Goal: Transaction & Acquisition: Obtain resource

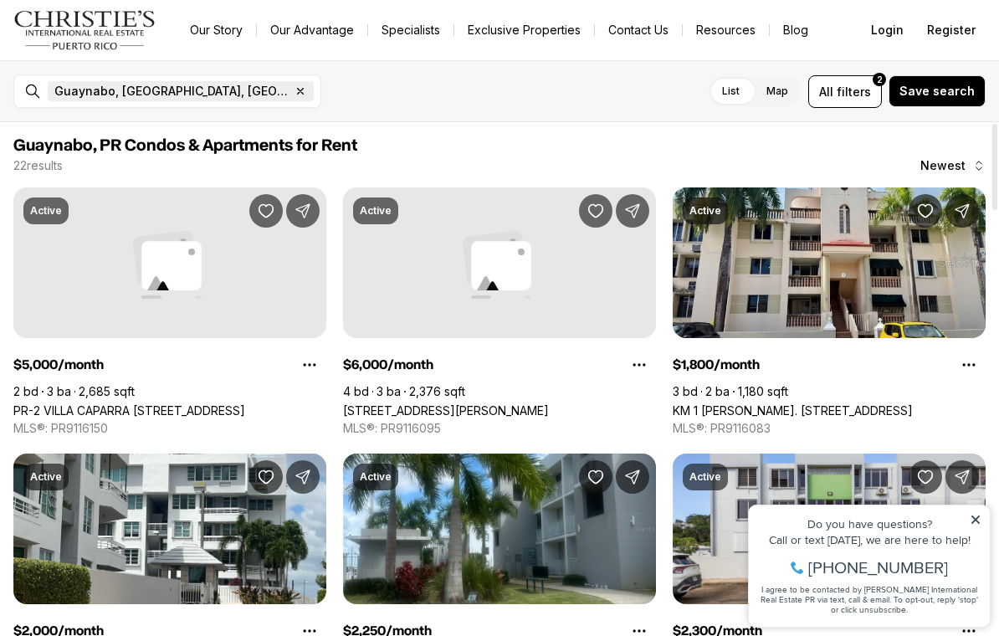
click at [294, 88] on icon "button" at bounding box center [300, 90] width 13 height 13
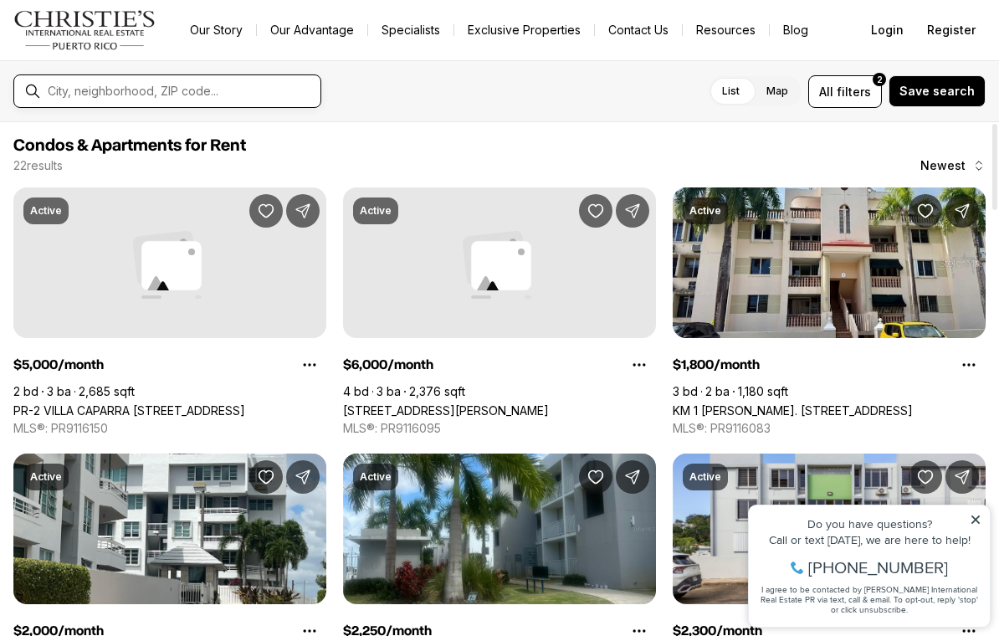
click at [151, 95] on input "text" at bounding box center [181, 91] width 266 height 15
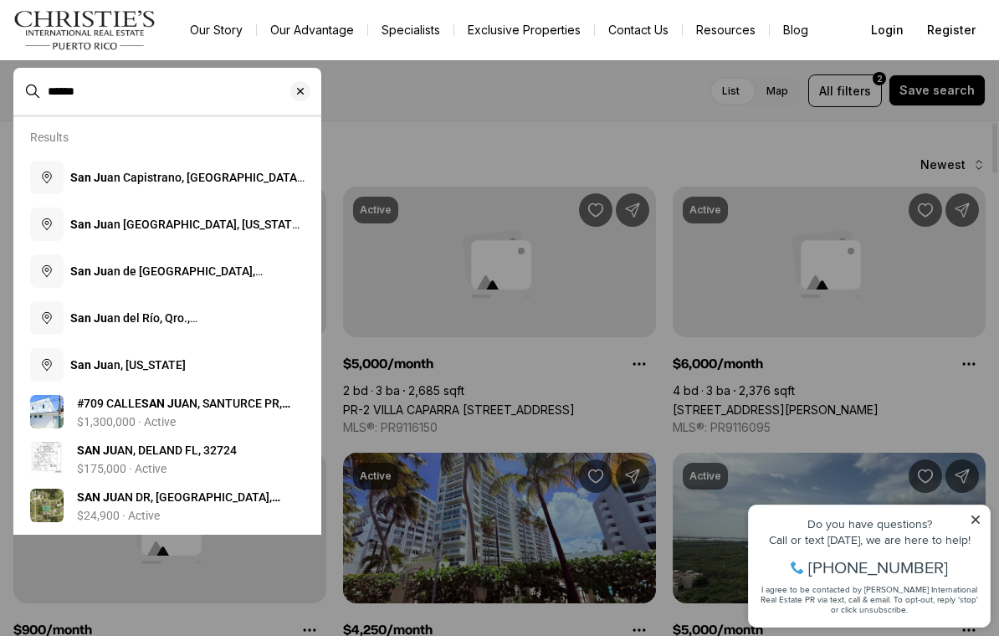
type input "******"
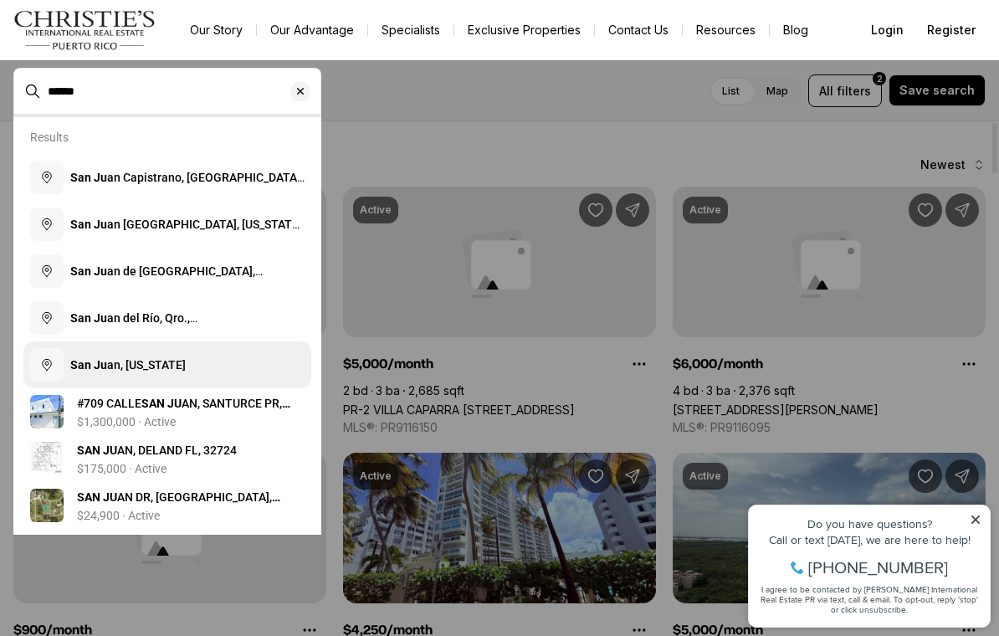
click at [177, 367] on span "San Ju an, Puerto Rico" at bounding box center [127, 364] width 115 height 13
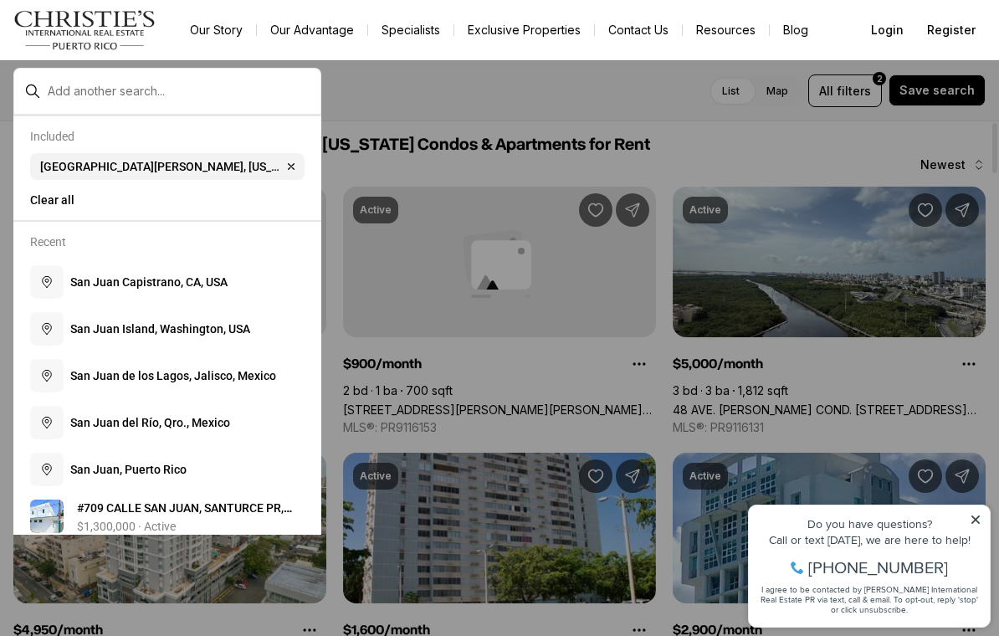
click at [472, 118] on div at bounding box center [499, 318] width 999 height 636
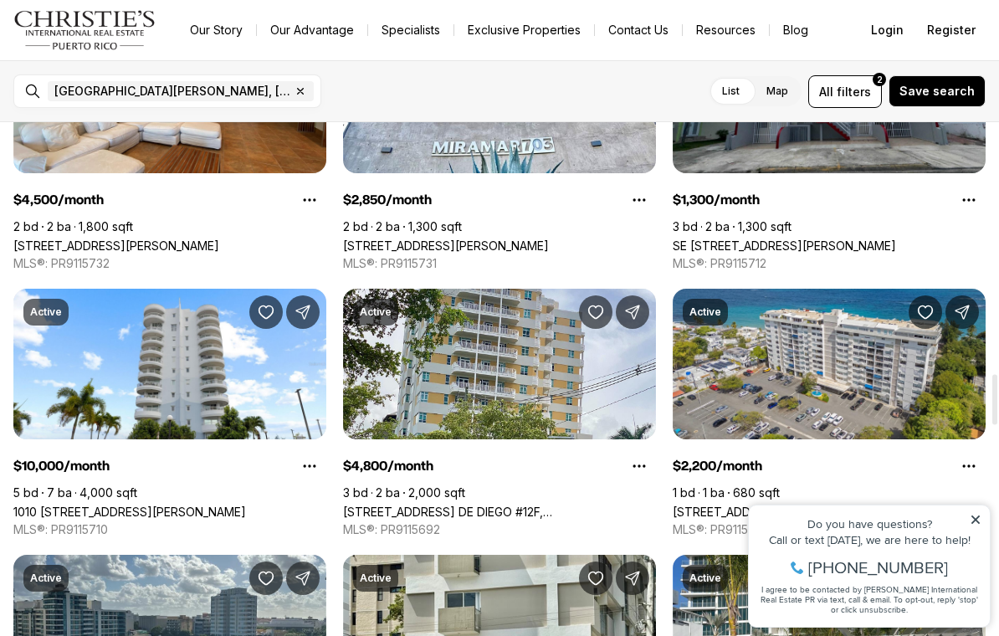
click at [974, 524] on icon at bounding box center [975, 519] width 12 height 12
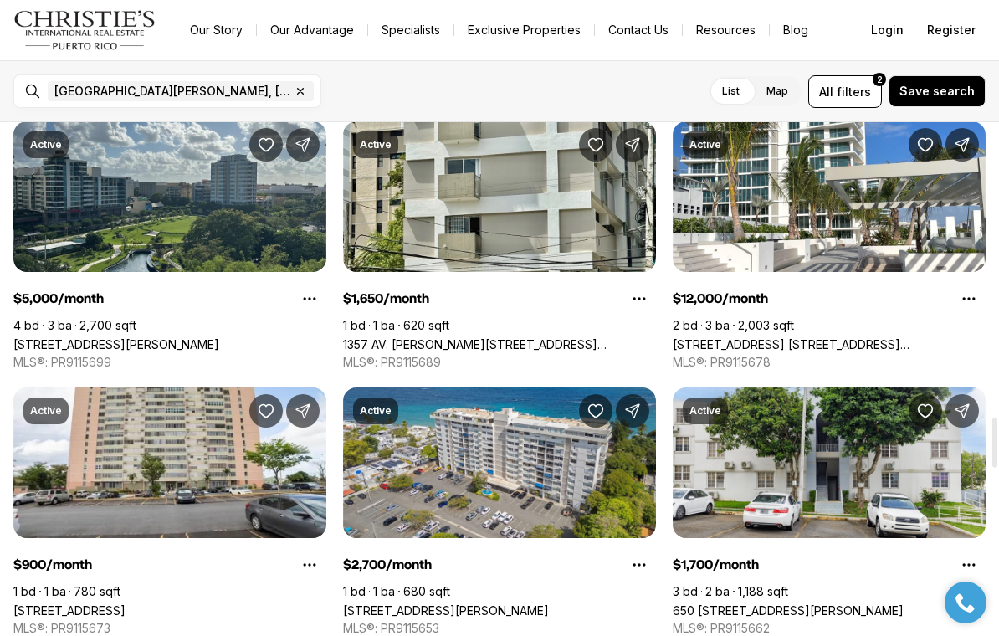
scroll to position [2992, 0]
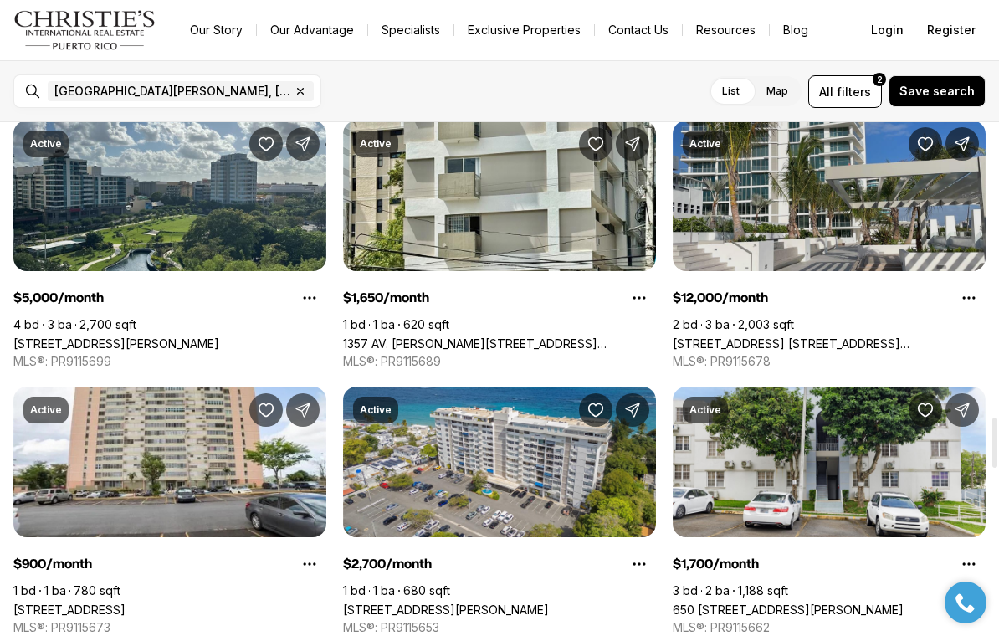
click at [855, 337] on link "540 AVE. DE LA CONSTITUCION #403, SAN JUAN PR, 00901" at bounding box center [828, 343] width 313 height 14
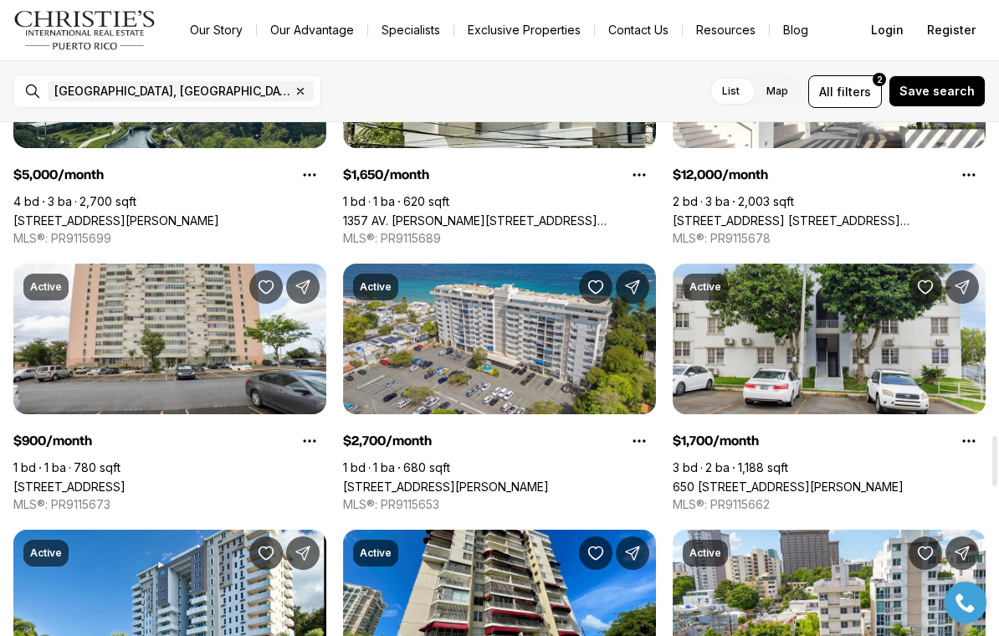
scroll to position [3194, 0]
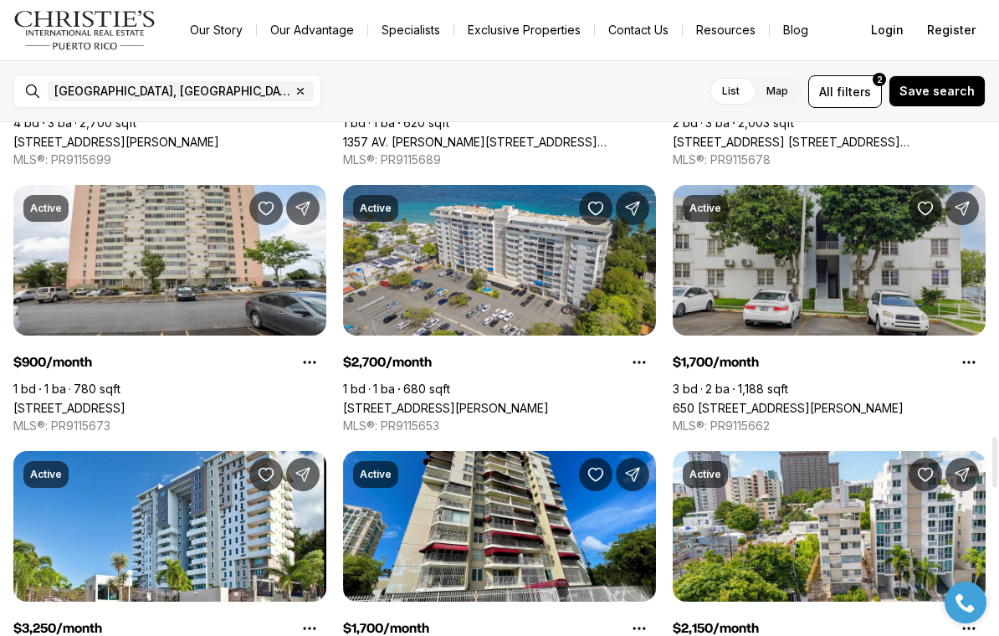
click at [882, 401] on link "650 CALLE CECILIANA #704, SAN JUAN PR, 00926" at bounding box center [787, 408] width 231 height 14
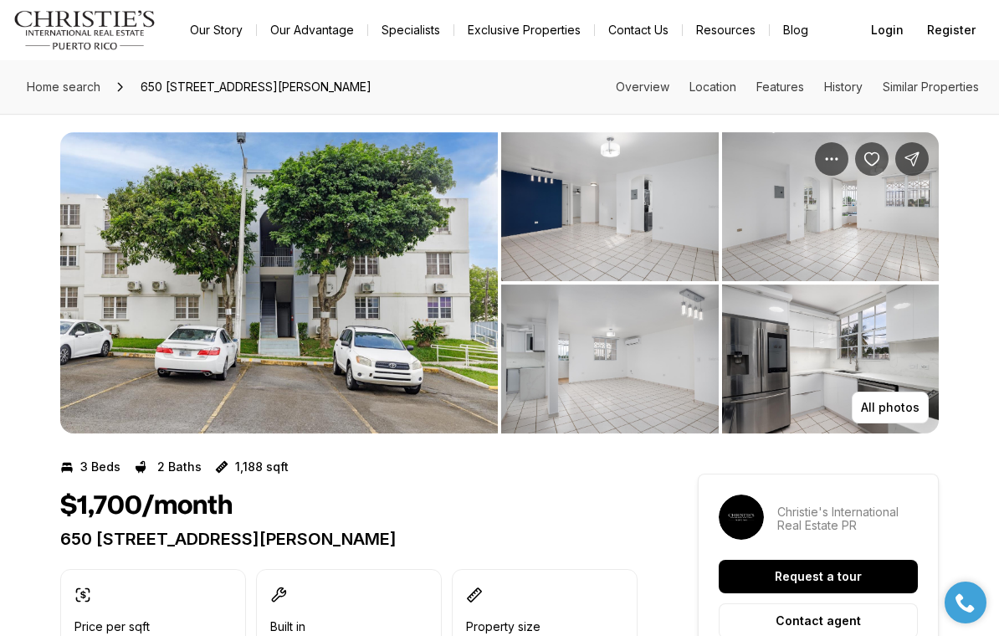
scroll to position [11, 0]
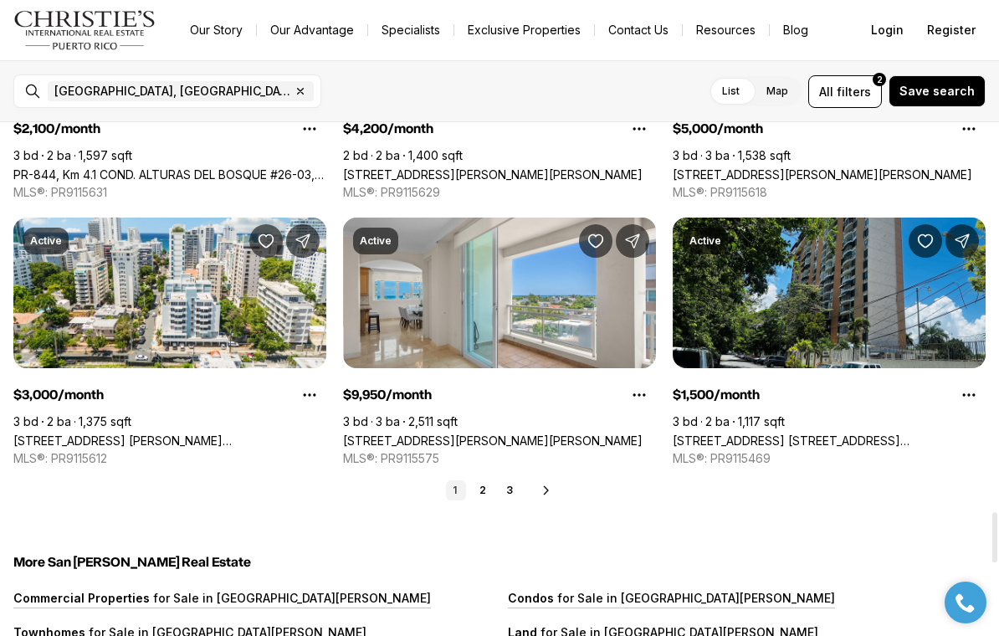
scroll to position [3960, 0]
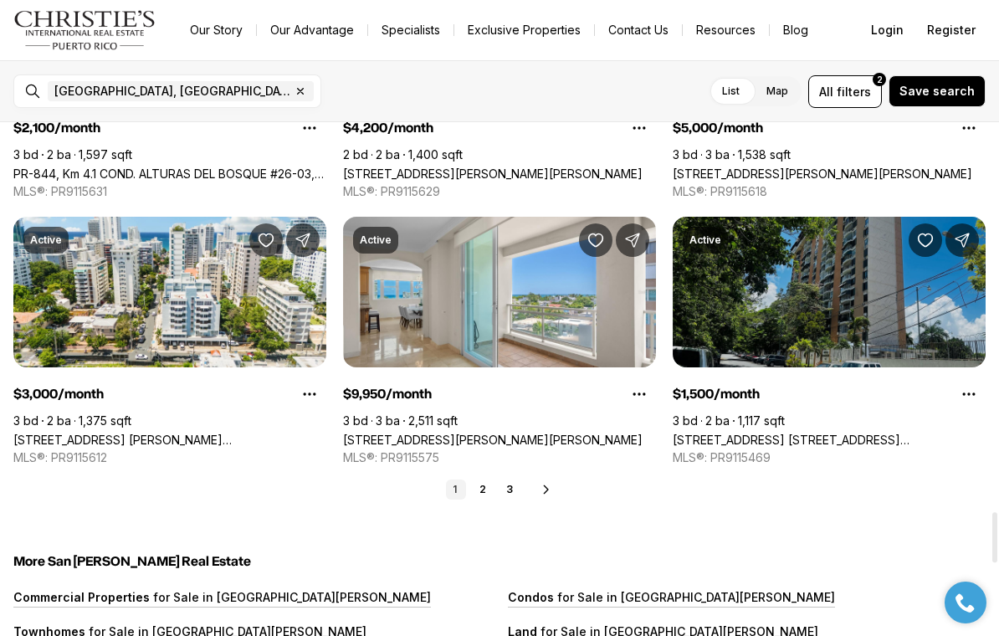
click at [882, 432] on link "500 MODESTO ST COND. BELLO HORIZONTE #3-01, SAN JUAN PR, 00924" at bounding box center [828, 439] width 313 height 14
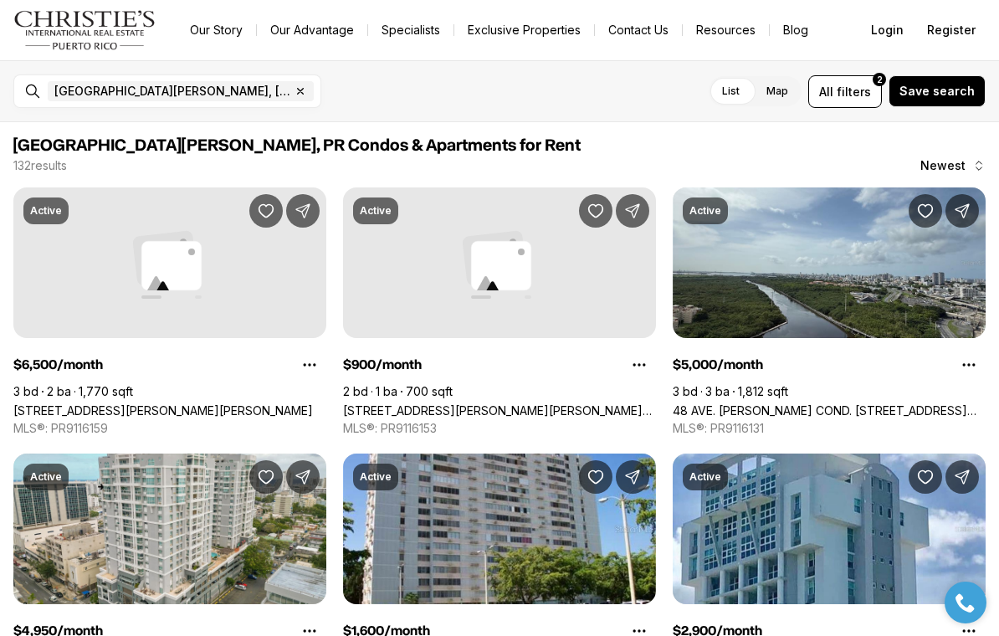
scroll to position [3960, 0]
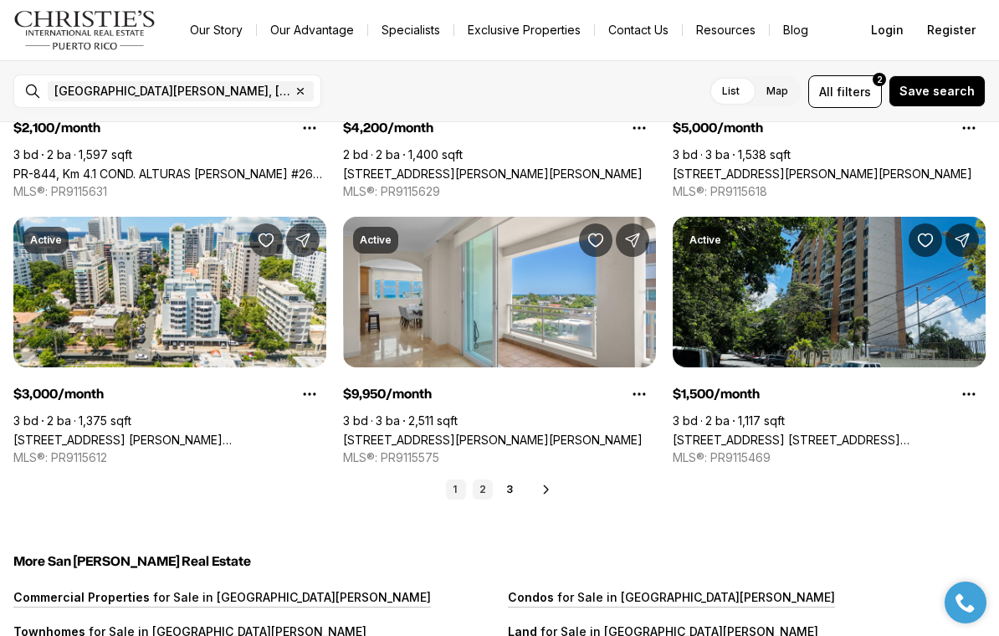
click at [489, 481] on link "2" at bounding box center [482, 489] width 20 height 20
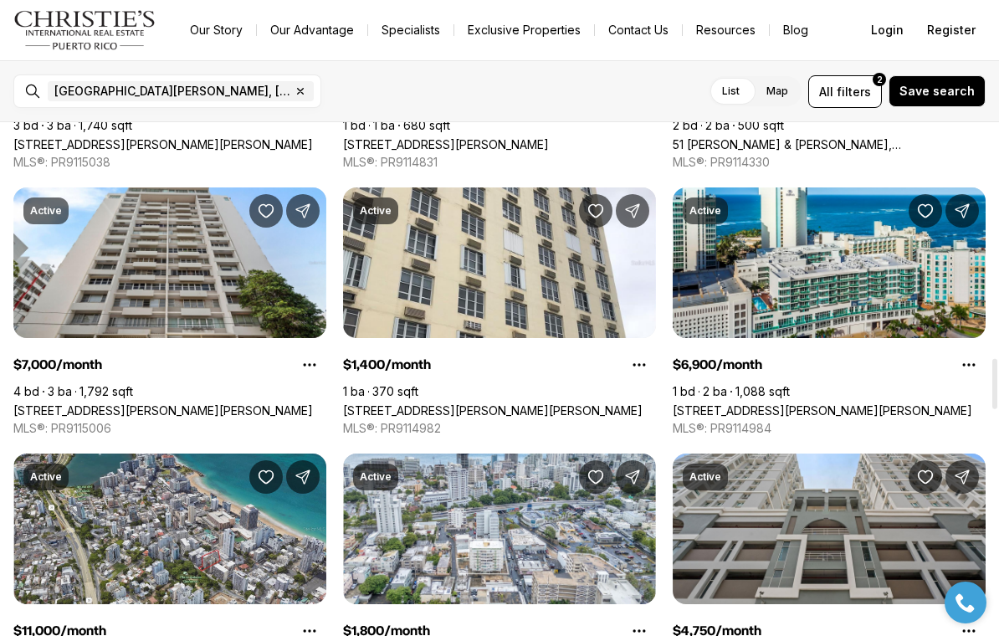
scroll to position [2393, 0]
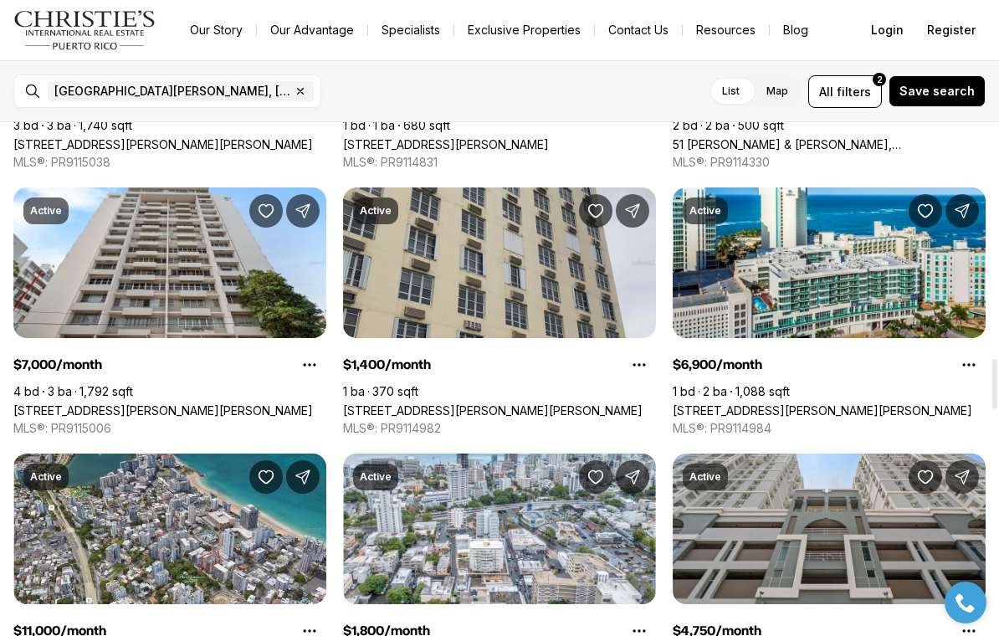
click at [542, 403] on link "602 FERNÁNDEZ JUNCOS #404, SAN JUAN PR, 00907" at bounding box center [492, 410] width 299 height 14
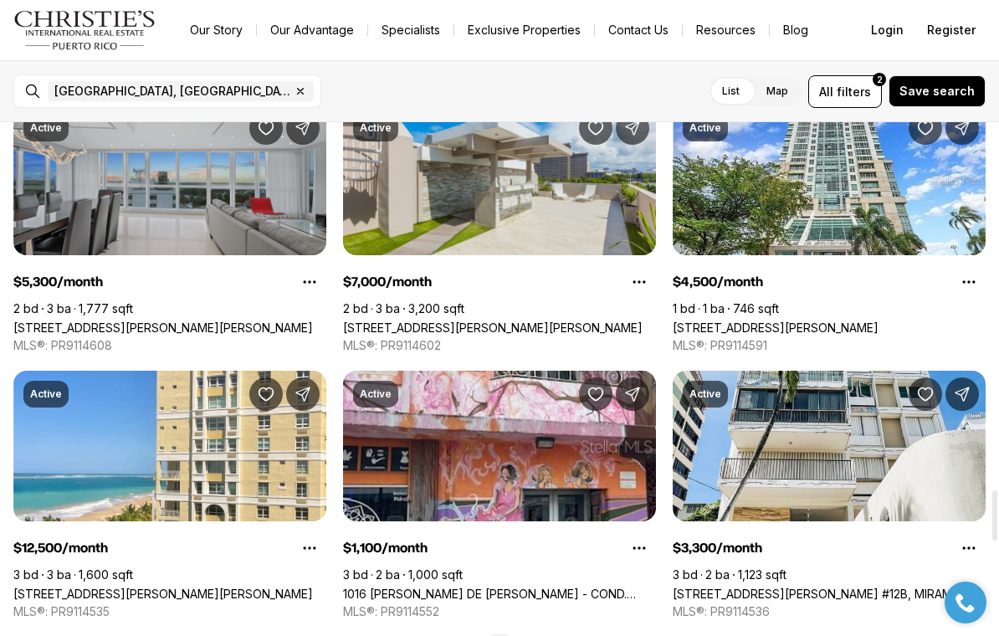
scroll to position [3936, 0]
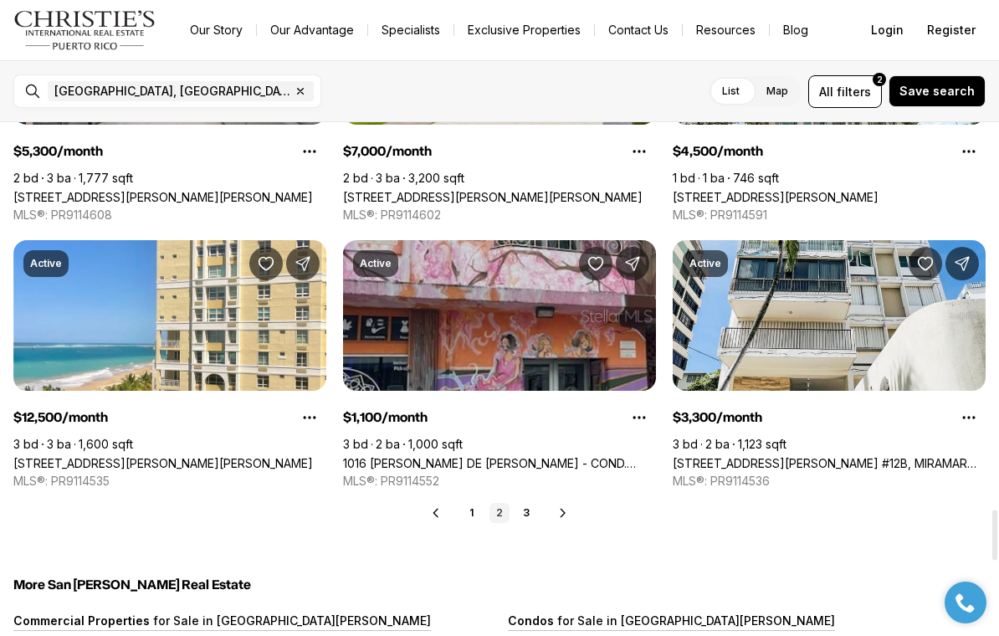
click at [549, 456] on link "1016 [PERSON_NAME] DE [PERSON_NAME] - COND. [STREET_ADDRESS][PERSON_NAME][PERSO…" at bounding box center [499, 463] width 313 height 14
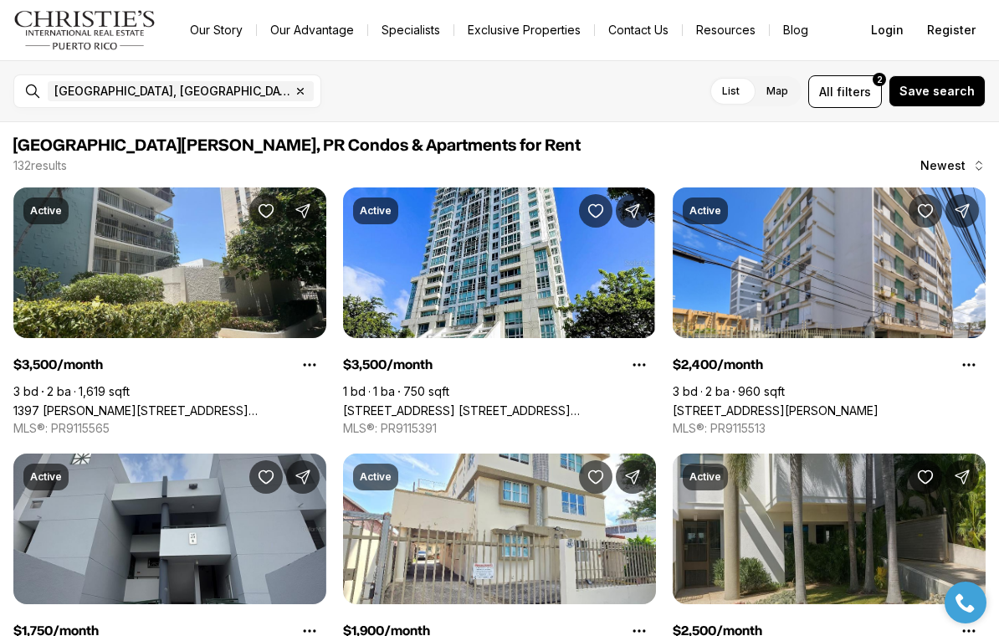
scroll to position [3936, 0]
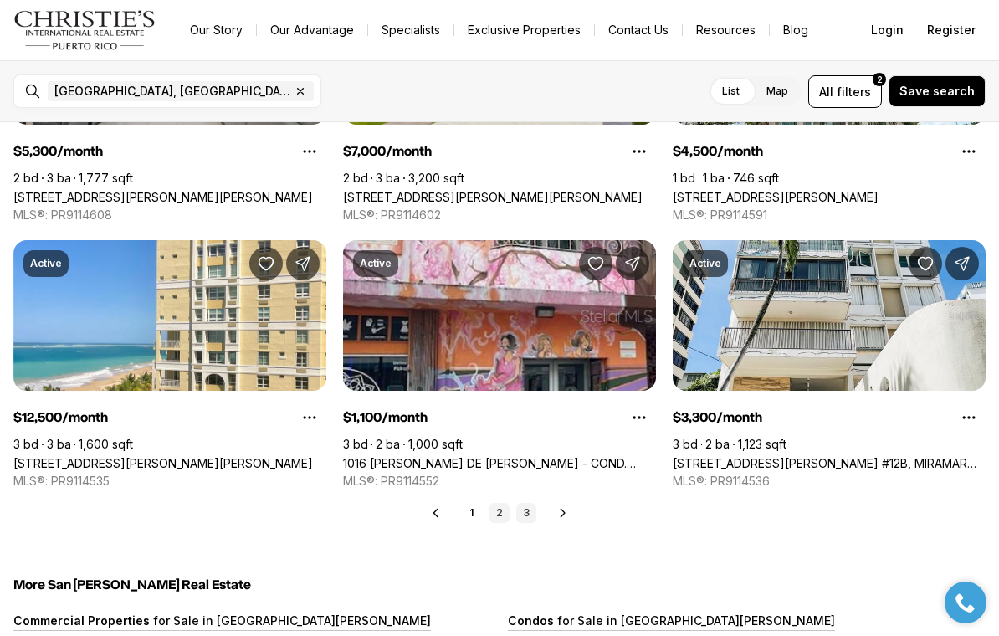
click at [524, 511] on link "3" at bounding box center [526, 513] width 20 height 20
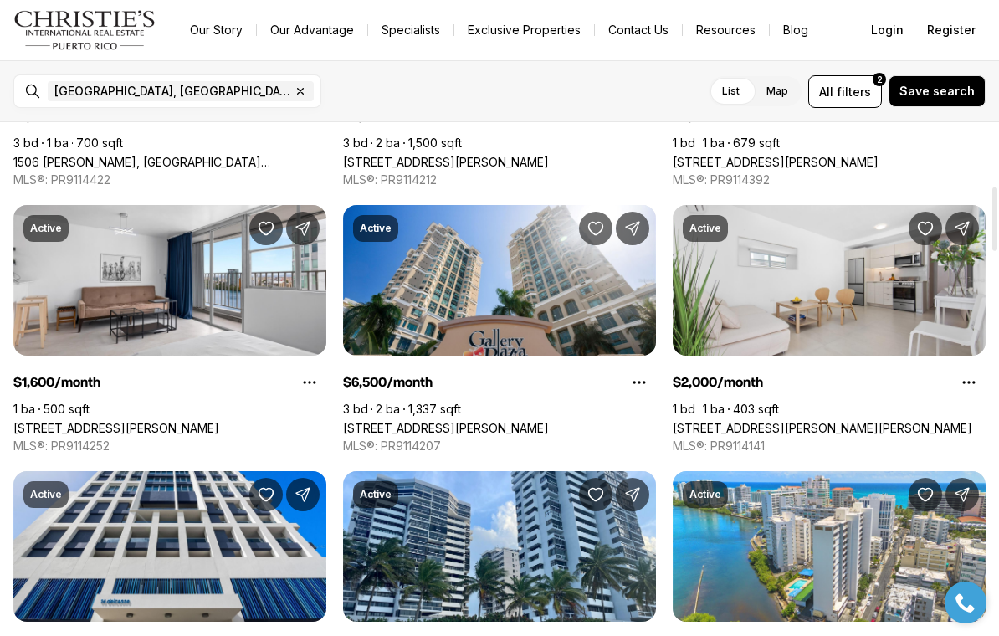
scroll to position [513, 0]
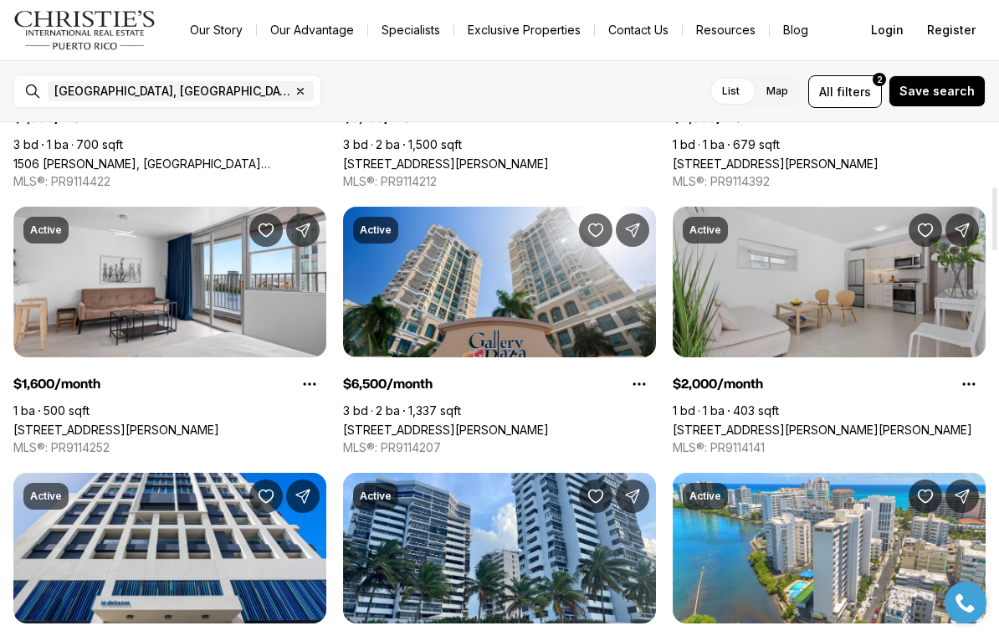
click at [934, 422] on link "1366 WILSON #4, SAN JUAN PR, 00907" at bounding box center [821, 429] width 299 height 14
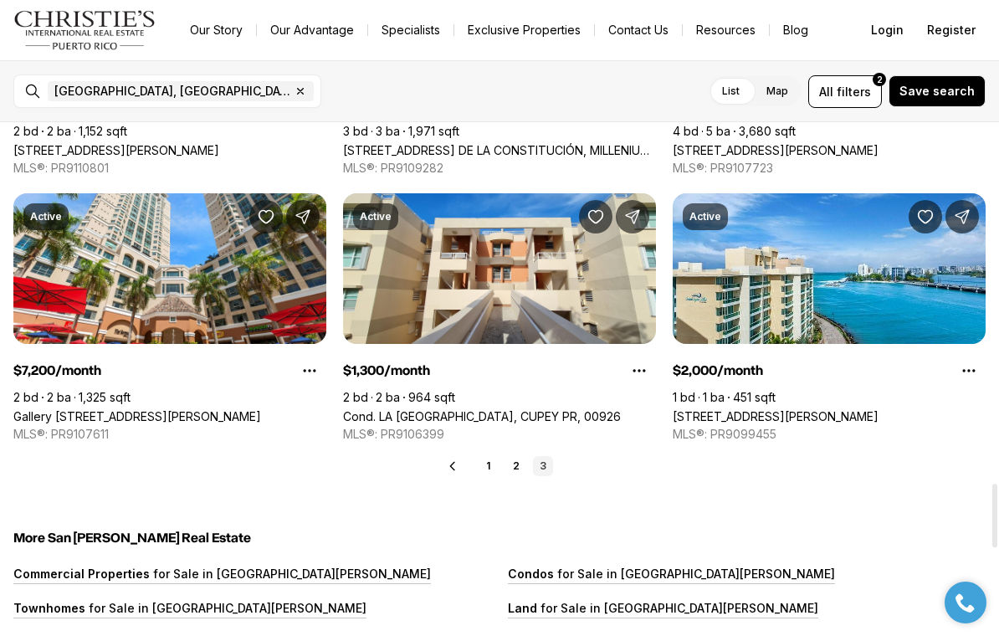
scroll to position [2919, 0]
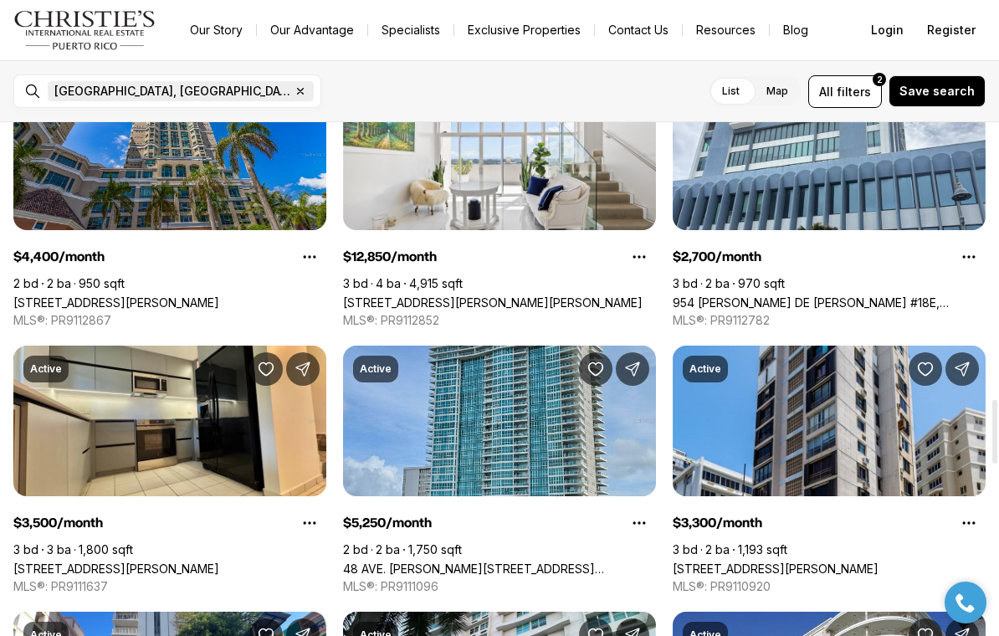
click at [294, 84] on icon "button" at bounding box center [300, 90] width 13 height 13
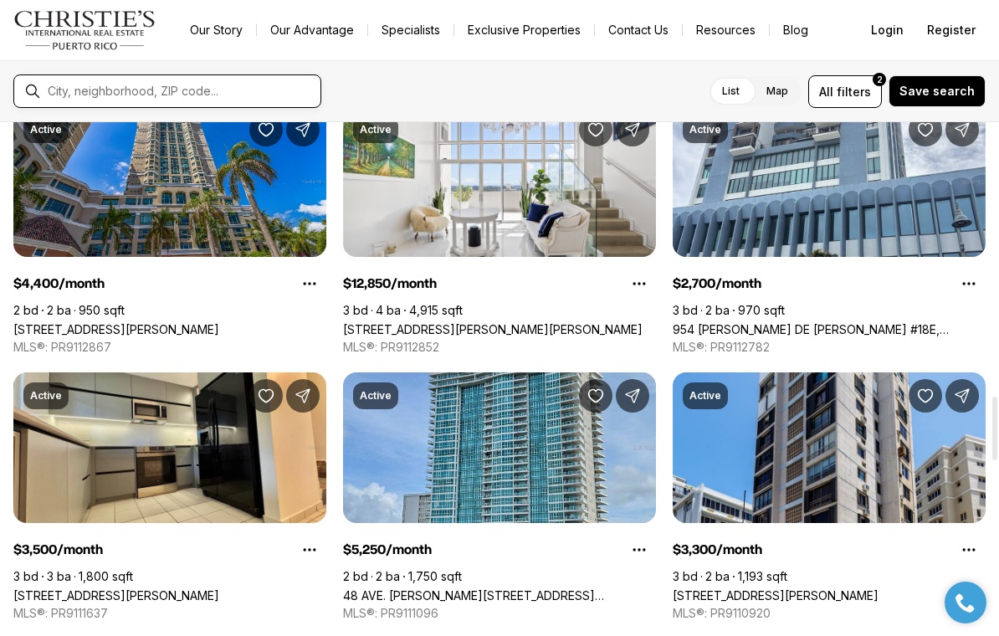
click at [166, 84] on input "text" at bounding box center [181, 91] width 266 height 15
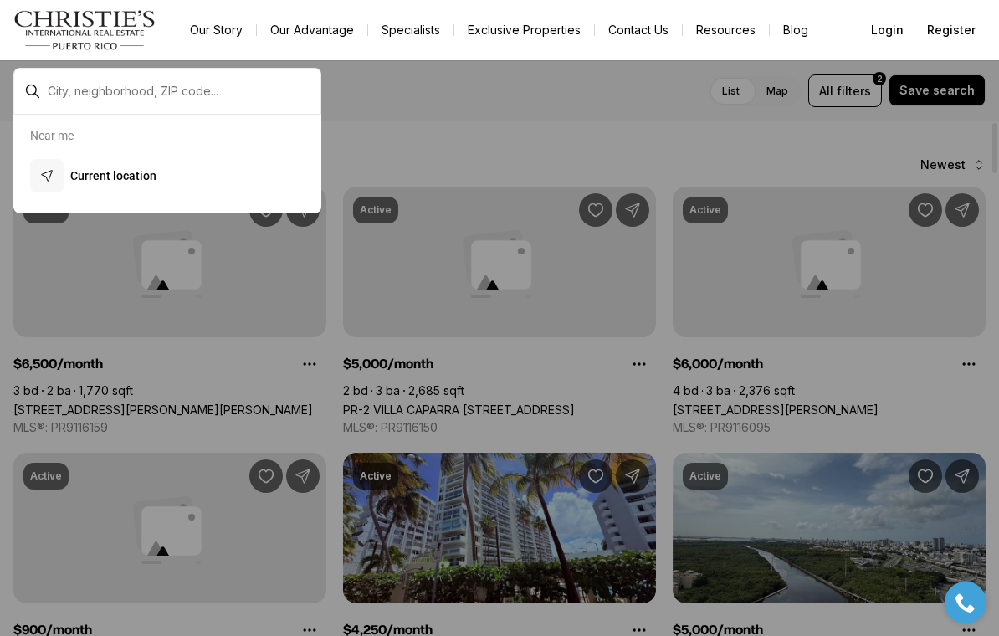
click at [72, 111] on div at bounding box center [167, 91] width 308 height 47
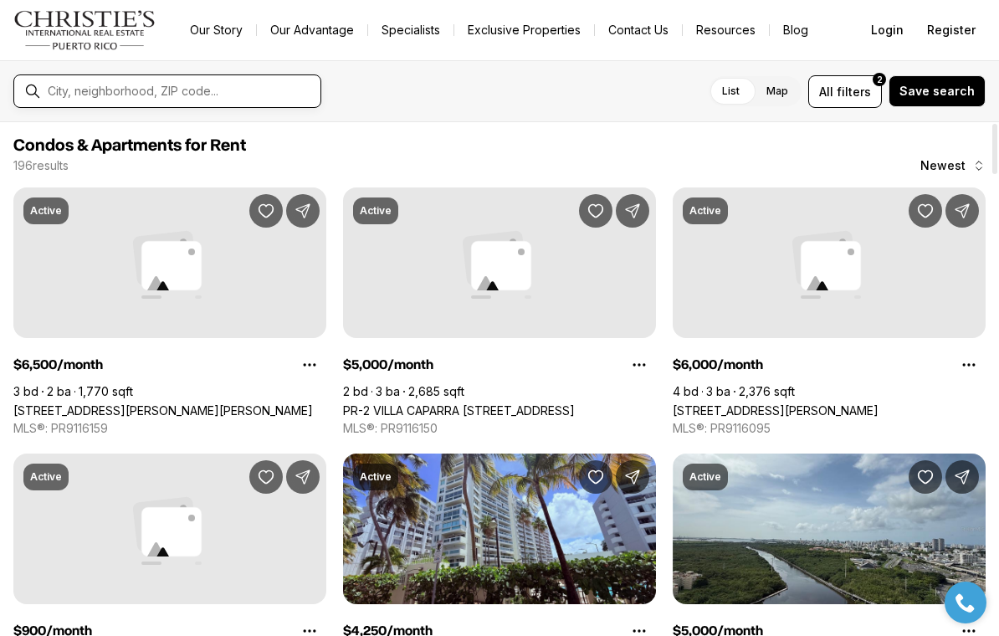
click at [85, 84] on input "text" at bounding box center [181, 91] width 266 height 15
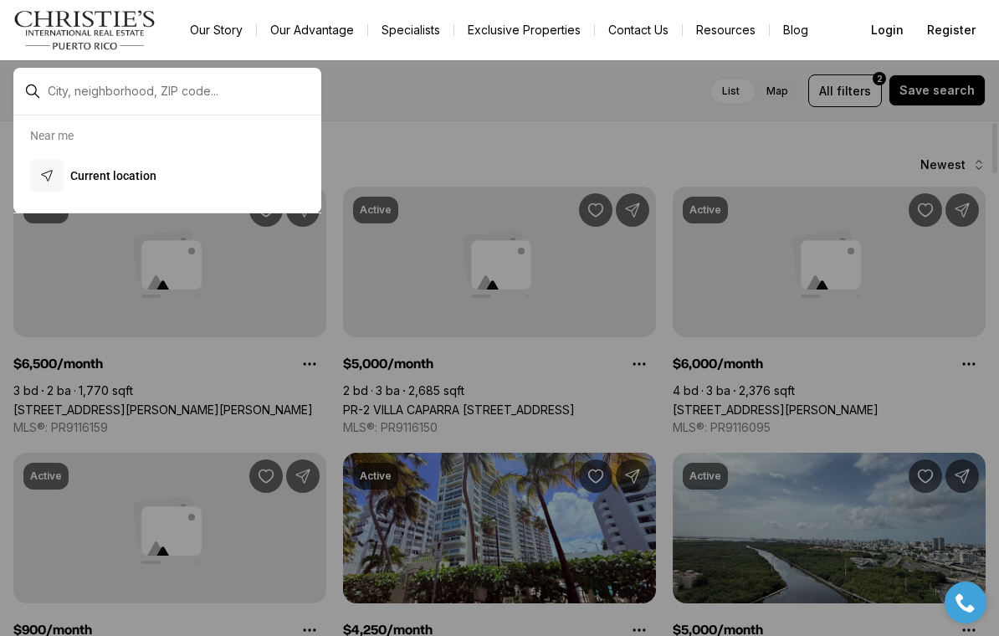
click at [74, 88] on input "text" at bounding box center [181, 91] width 266 height 15
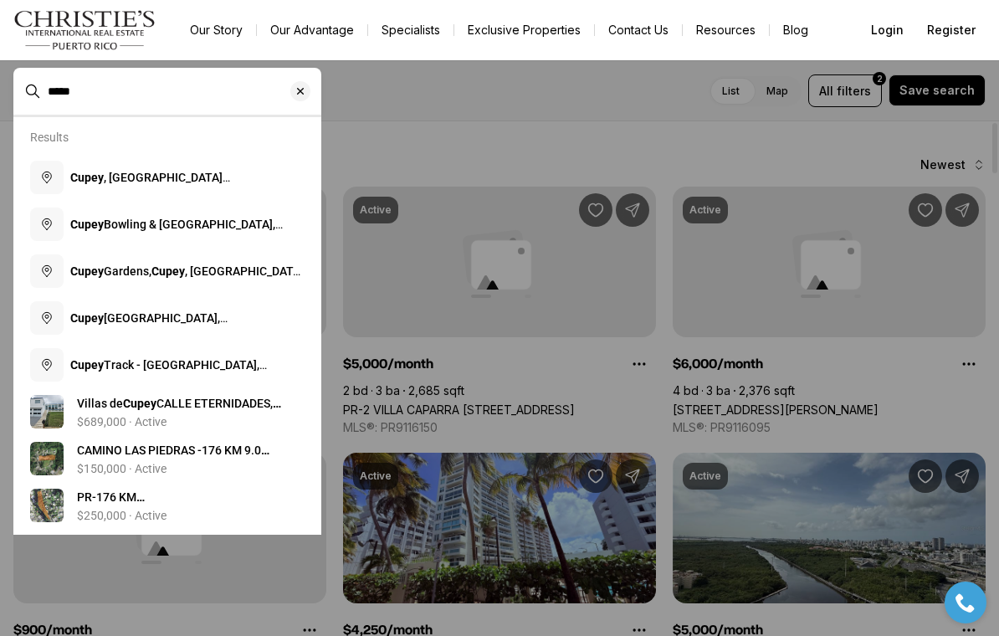
type input "*****"
type input "**********"
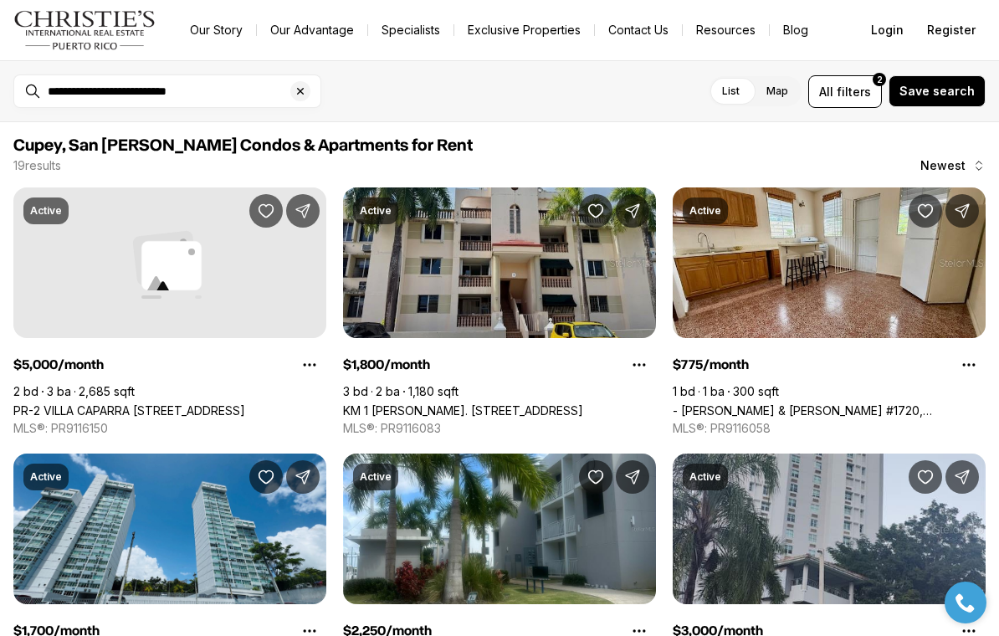
click at [551, 403] on link "KM 1 [PERSON_NAME]. [STREET_ADDRESS]" at bounding box center [463, 410] width 240 height 14
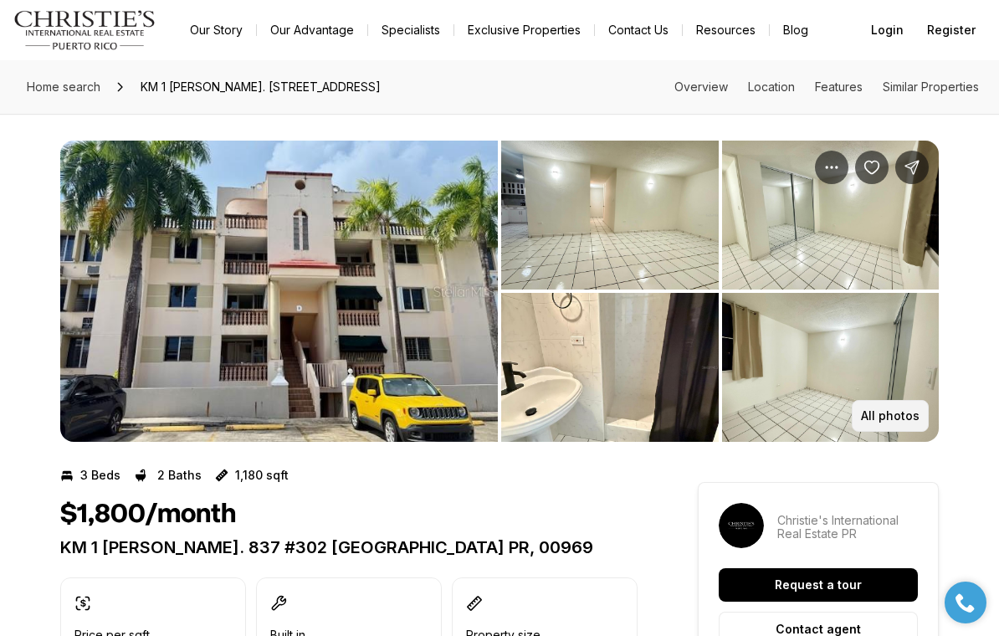
click at [891, 418] on p "All photos" at bounding box center [890, 415] width 59 height 13
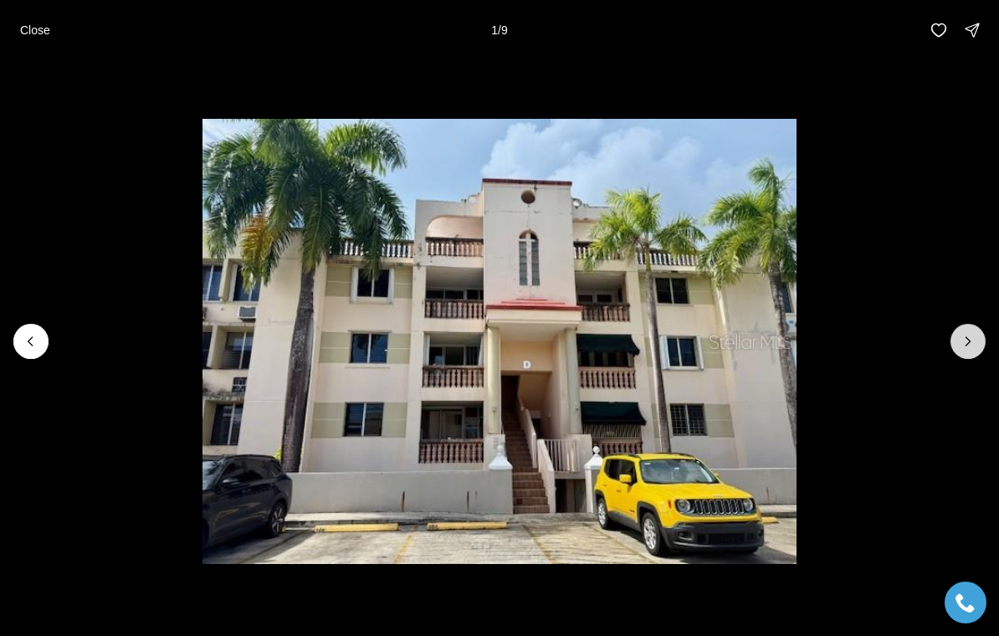
click at [972, 326] on button "Next slide" at bounding box center [967, 341] width 35 height 35
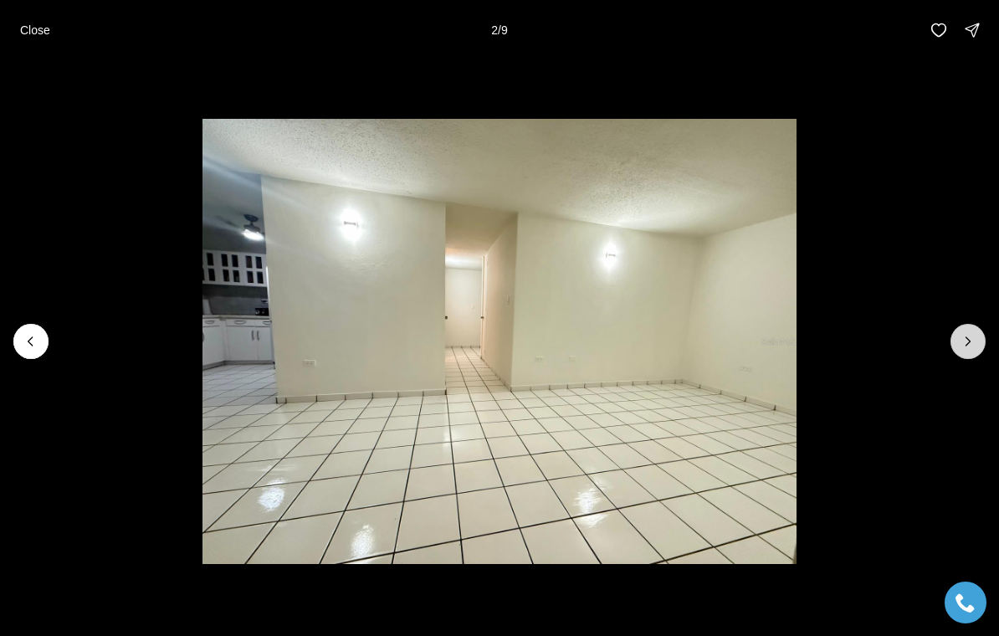
click at [971, 347] on icon "Next slide" at bounding box center [967, 341] width 17 height 17
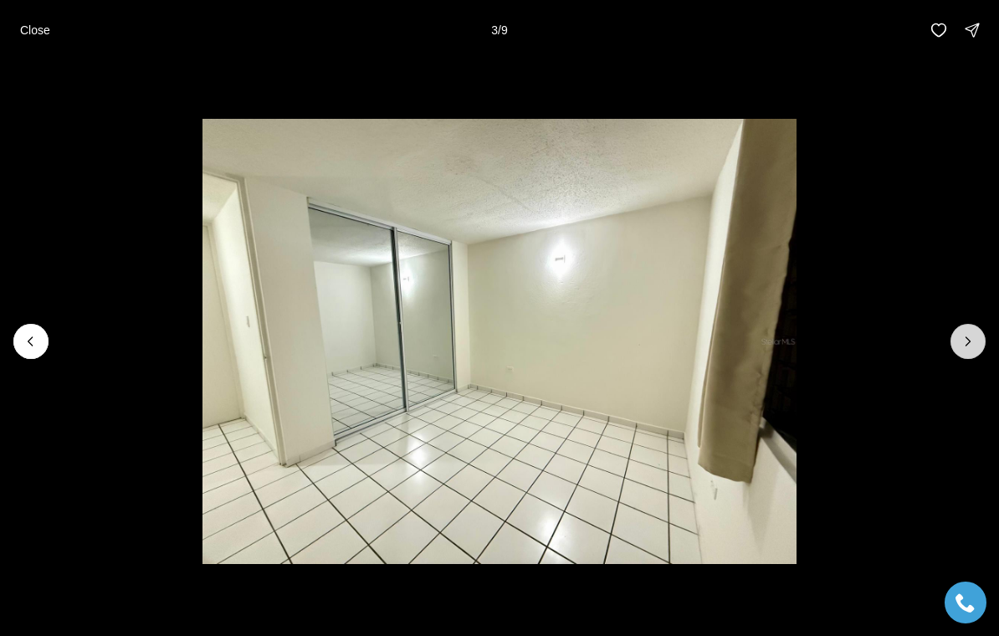
click at [968, 343] on icon "Next slide" at bounding box center [968, 341] width 4 height 8
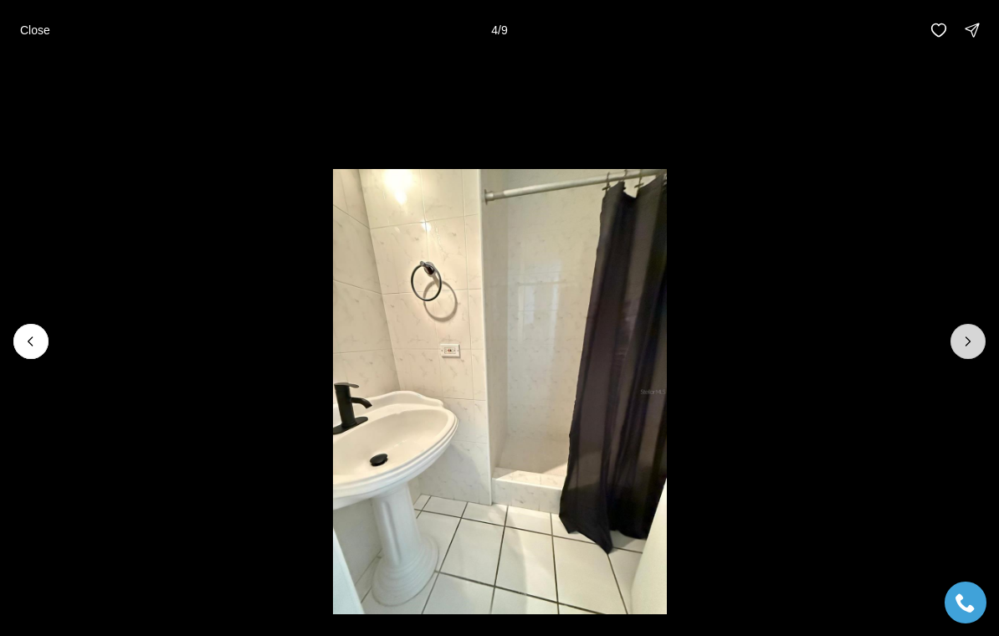
click at [953, 335] on button "Next slide" at bounding box center [967, 341] width 35 height 35
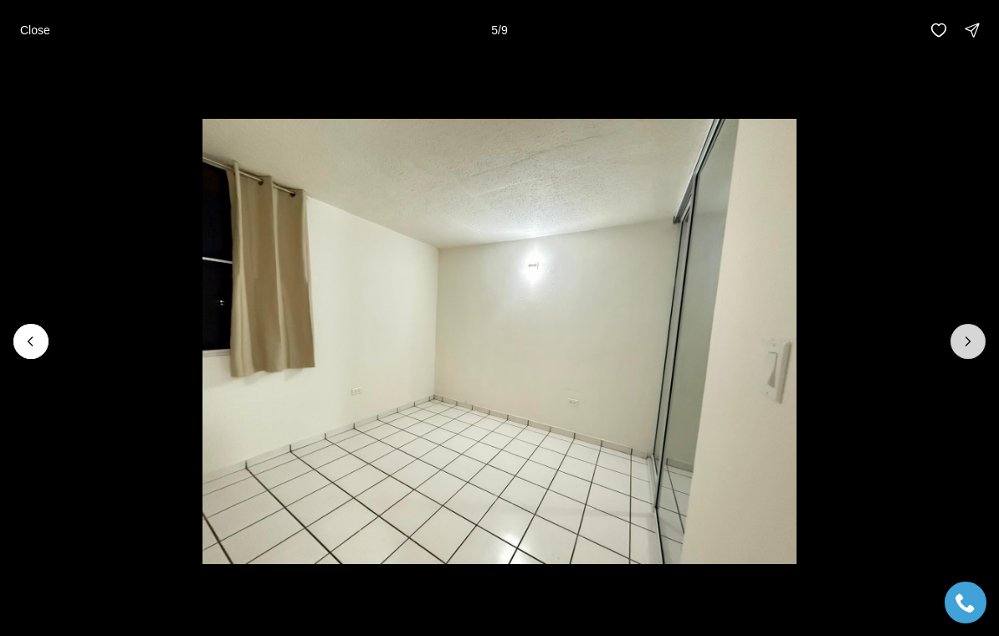
click at [956, 329] on button "Next slide" at bounding box center [967, 341] width 35 height 35
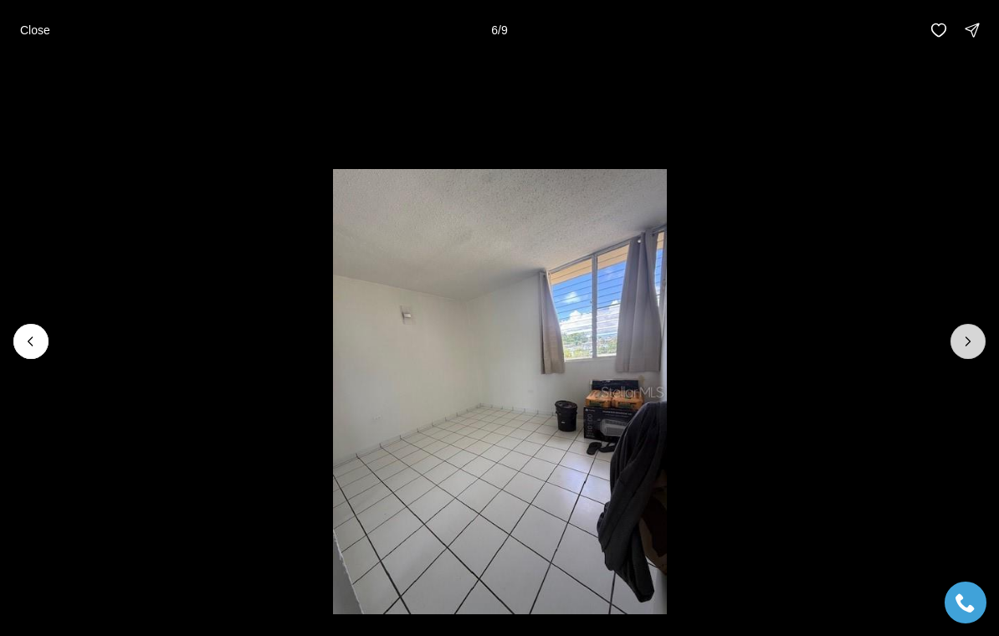
click at [956, 335] on button "Next slide" at bounding box center [967, 341] width 35 height 35
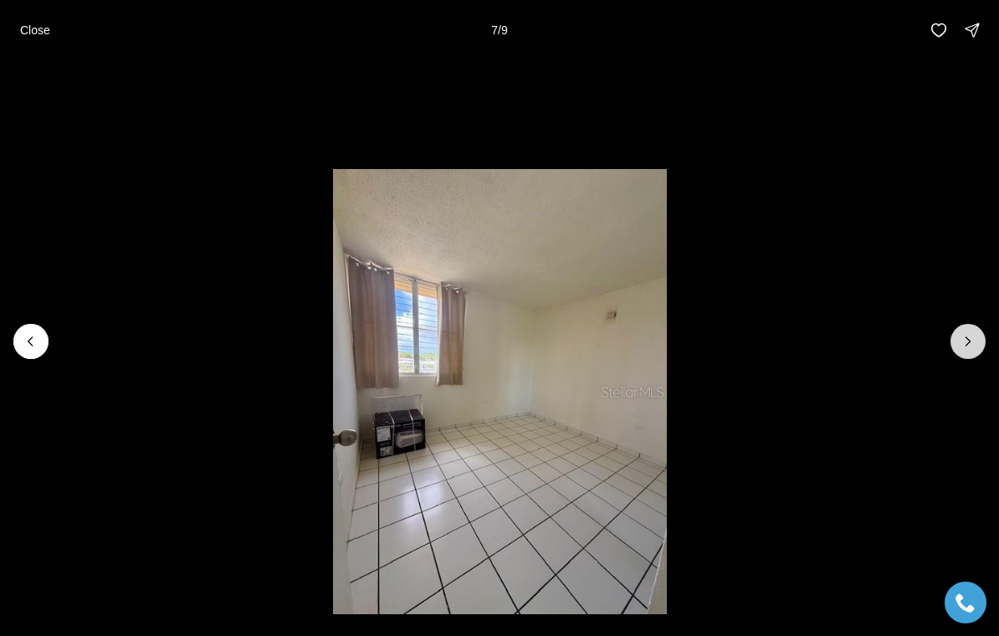
click at [953, 350] on button "Next slide" at bounding box center [967, 341] width 35 height 35
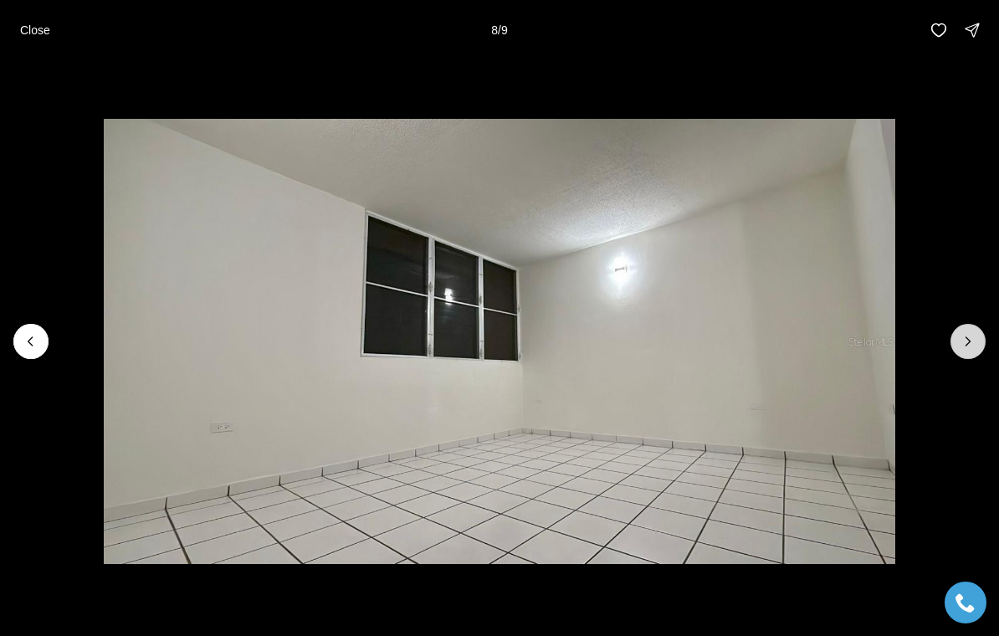
click at [952, 337] on button "Next slide" at bounding box center [967, 341] width 35 height 35
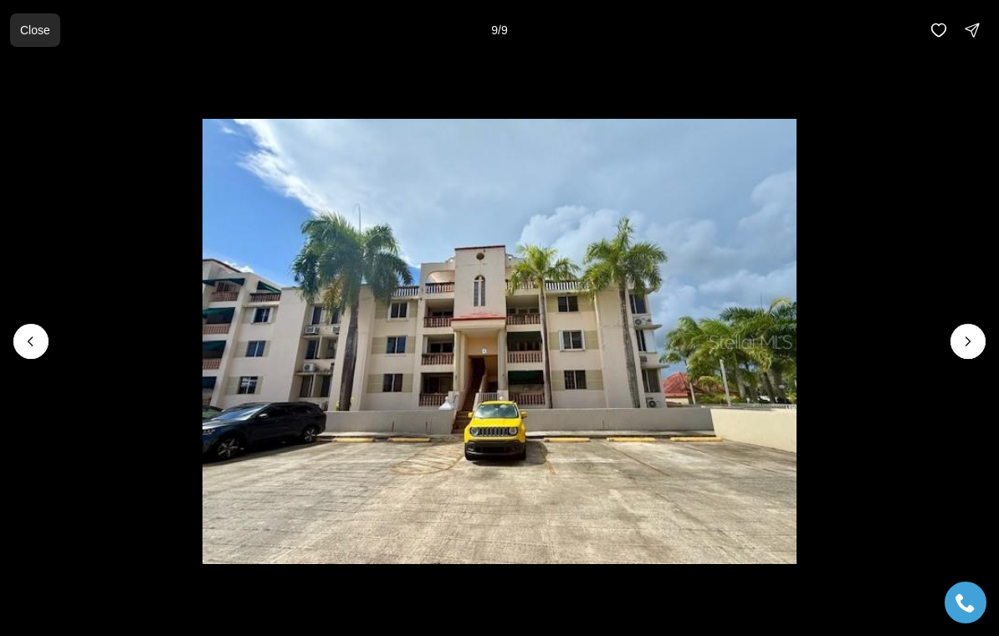
click at [29, 30] on p "Close" at bounding box center [35, 29] width 30 height 13
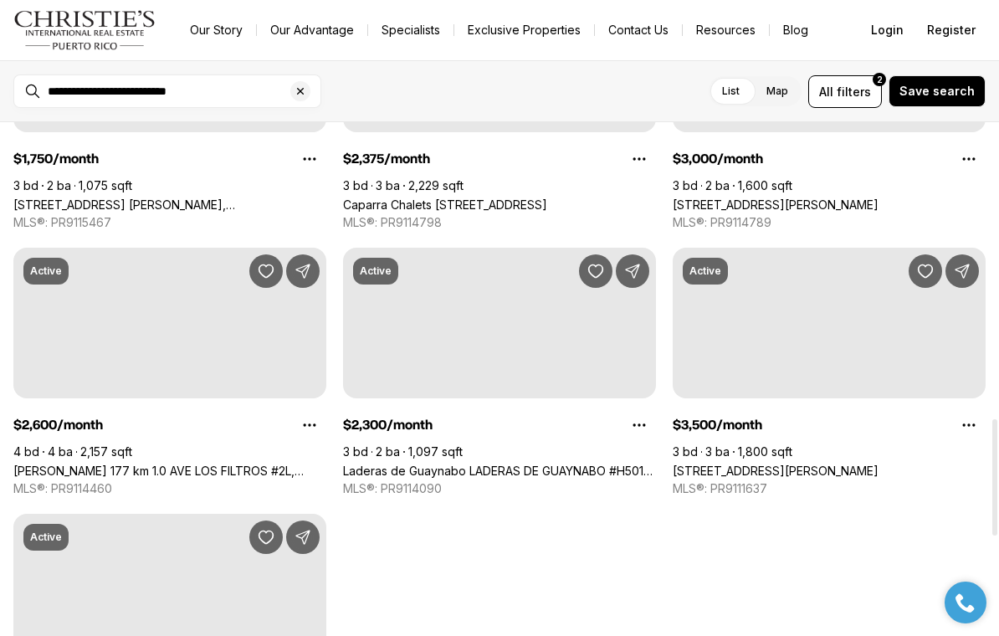
scroll to position [1050, 0]
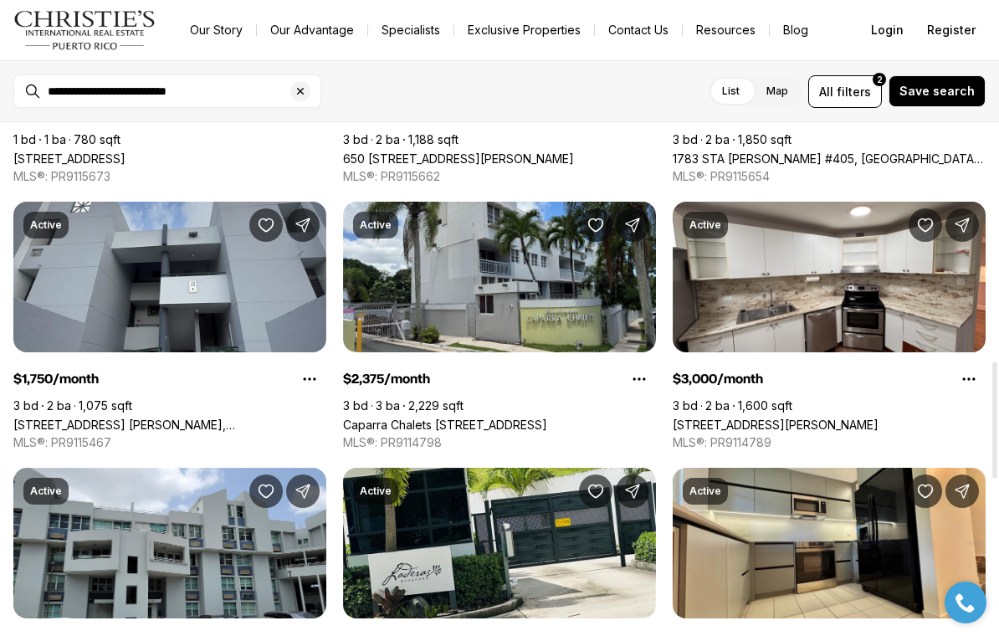
click at [292, 102] on button "Clear search input" at bounding box center [305, 91] width 30 height 32
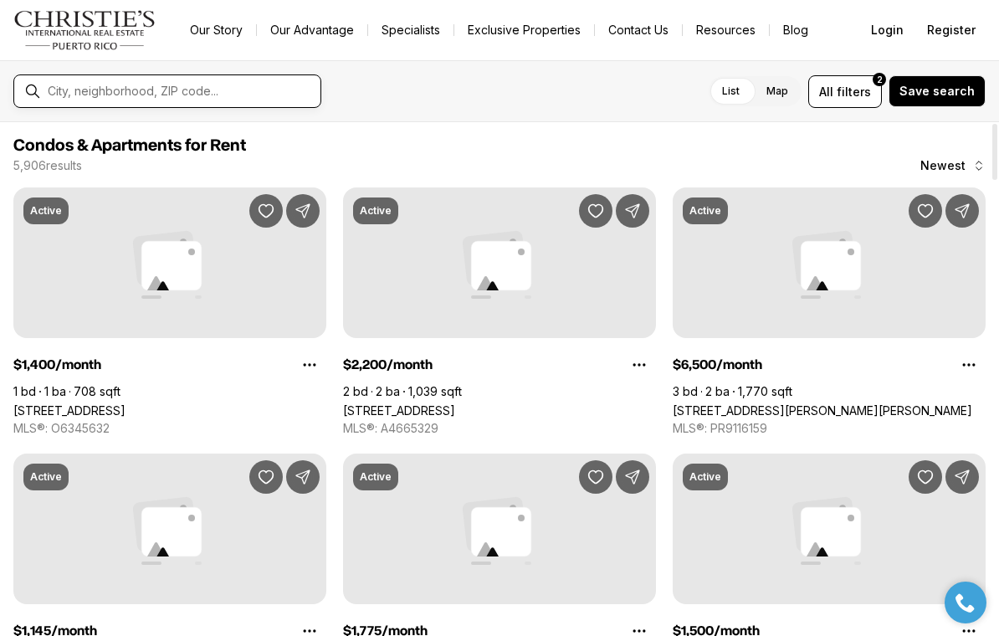
click at [115, 99] on input "text" at bounding box center [181, 91] width 266 height 15
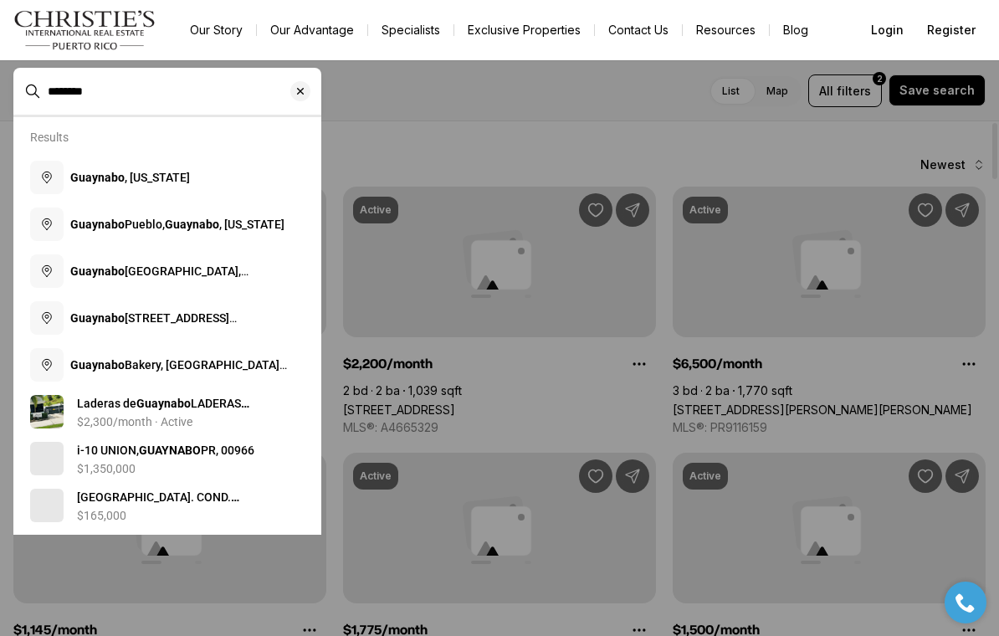
type input "********"
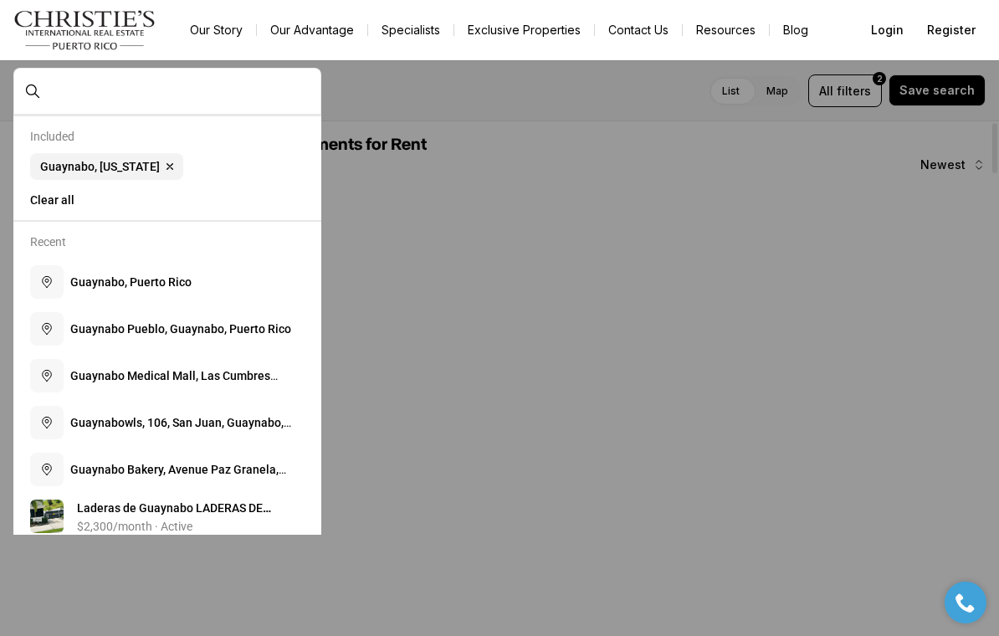
click at [599, 397] on div at bounding box center [499, 318] width 999 height 636
